Goal: Task Accomplishment & Management: Use online tool/utility

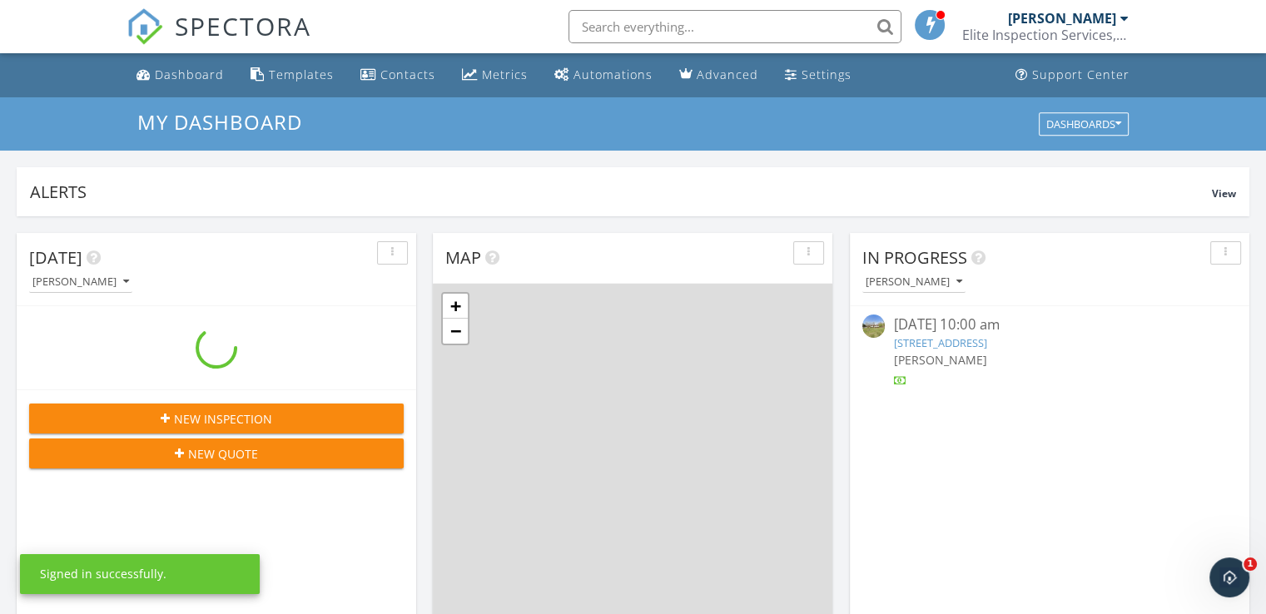
scroll to position [1541, 1292]
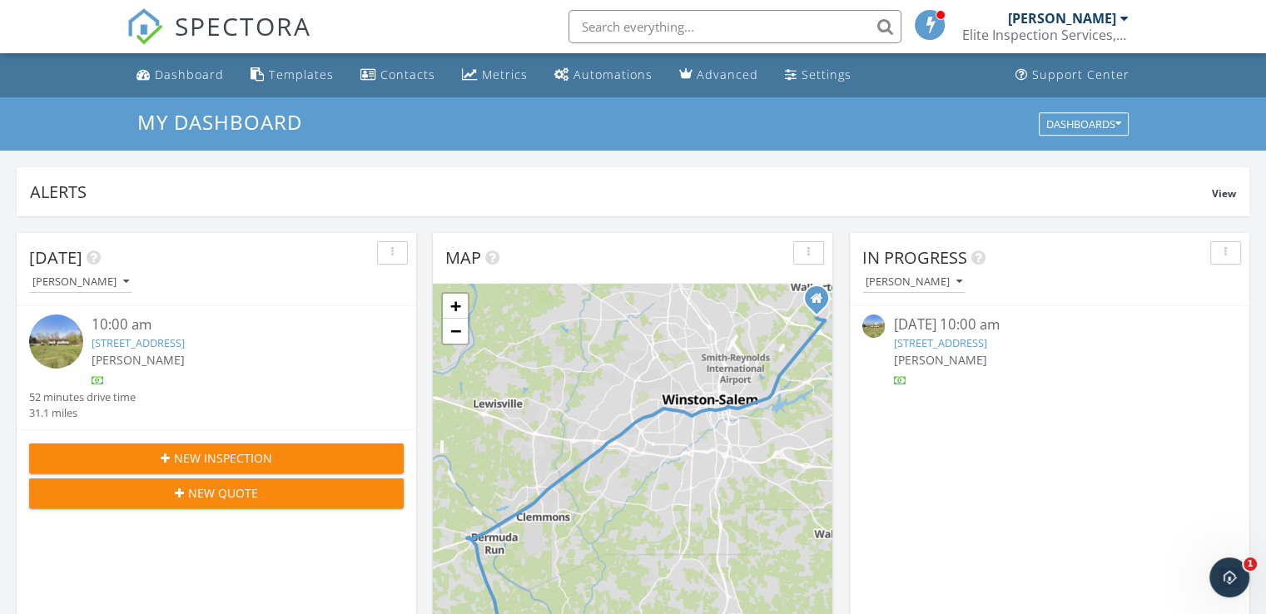
click at [185, 344] on link "[STREET_ADDRESS]" at bounding box center [138, 342] width 93 height 15
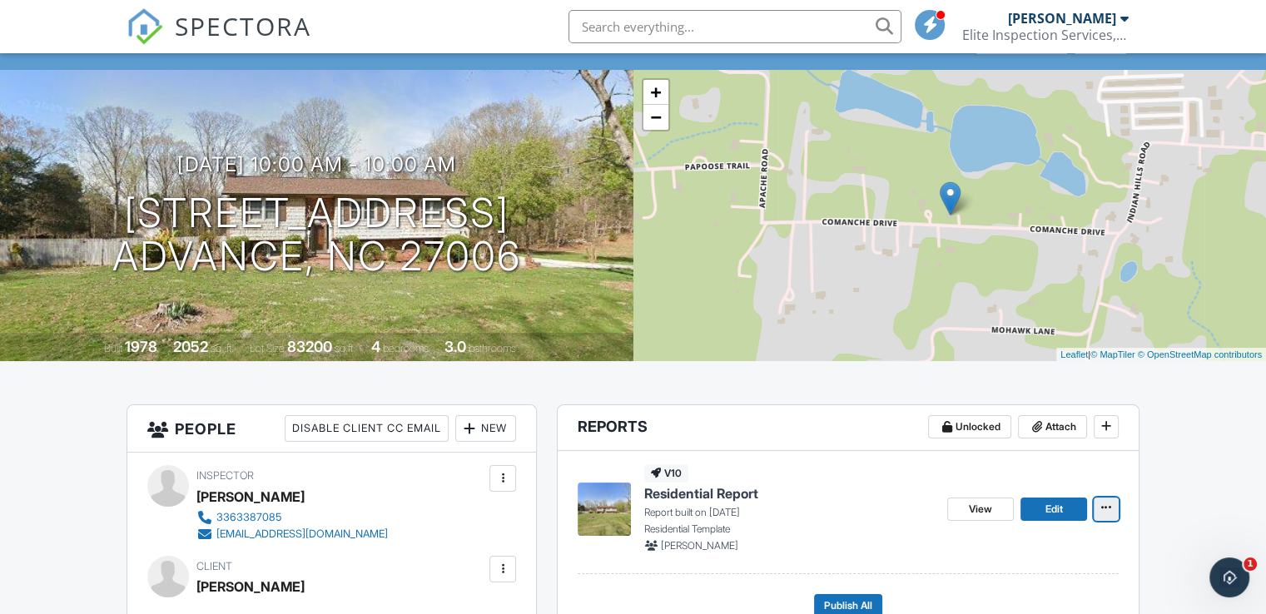
click at [1101, 508] on icon at bounding box center [1106, 508] width 10 height 12
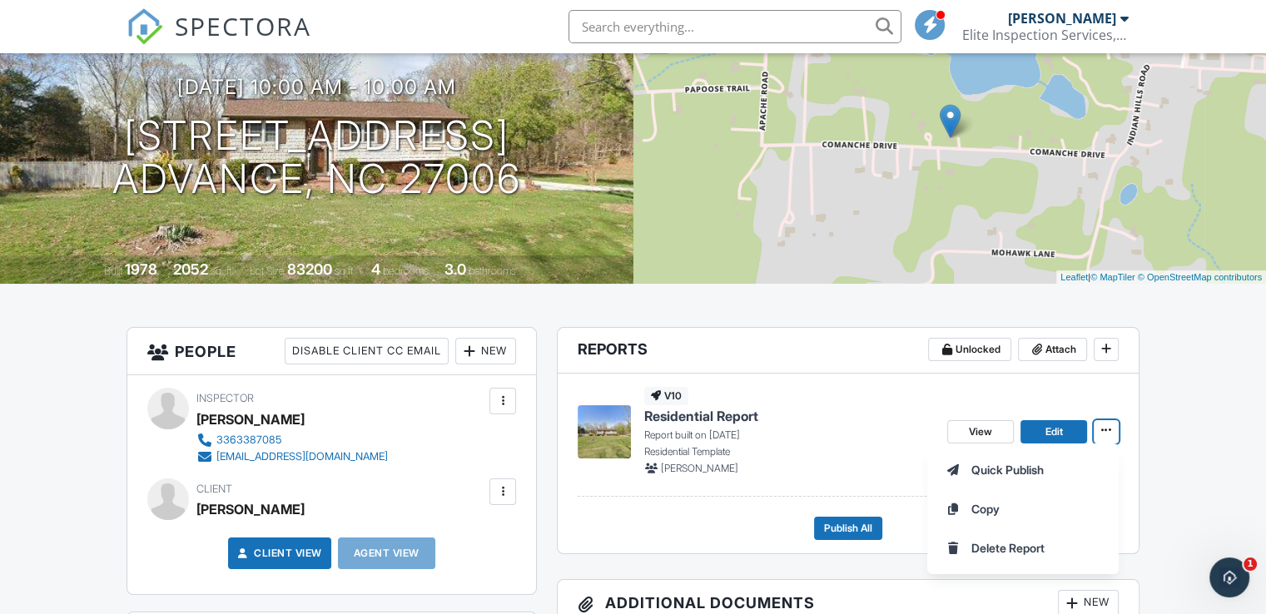
scroll to position [166, 0]
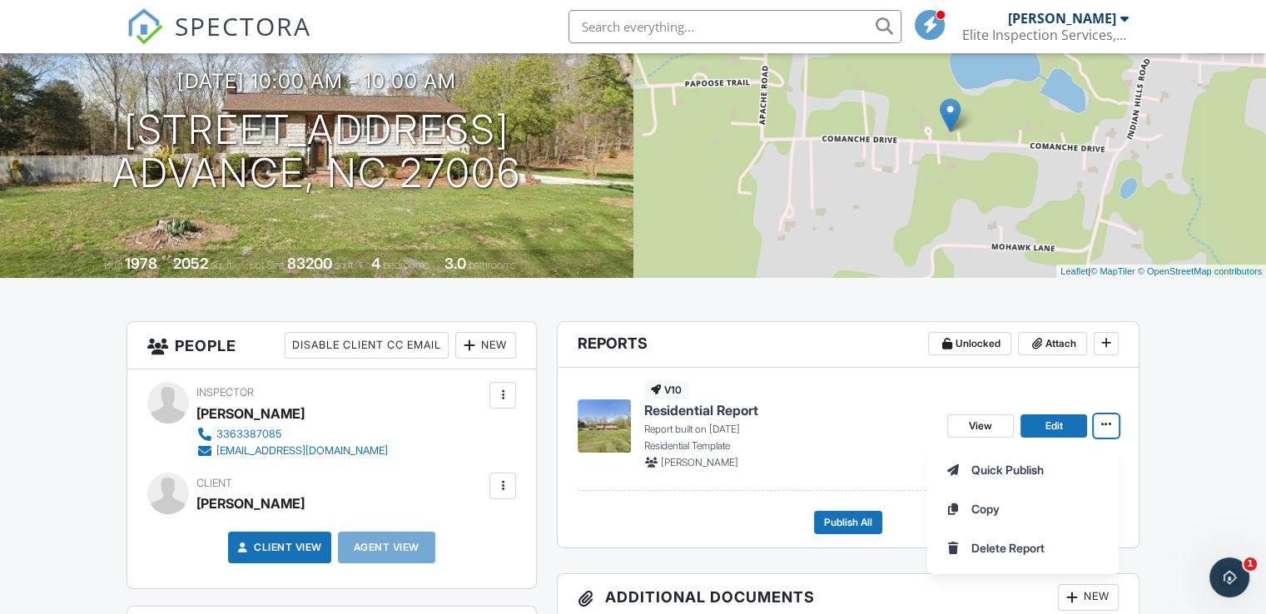
click at [719, 407] on span "Residential Report" at bounding box center [701, 410] width 114 height 18
